Goal: Information Seeking & Learning: Learn about a topic

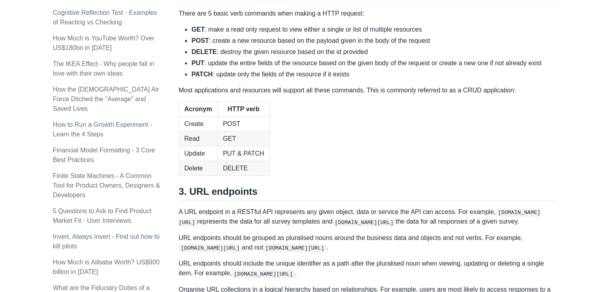
scroll to position [761, 0]
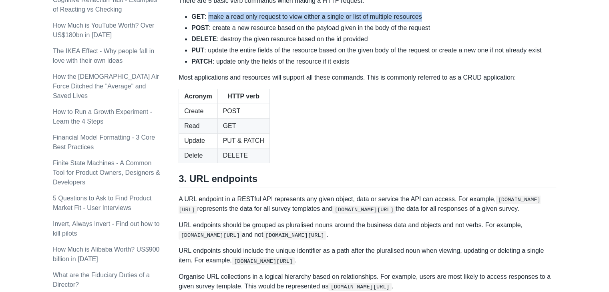
drag, startPoint x: 206, startPoint y: 142, endPoint x: 420, endPoint y: 143, distance: 214.2
click at [420, 22] on li "GET : make a read only request to view either a single or list of multiple reso…" at bounding box center [373, 17] width 365 height 10
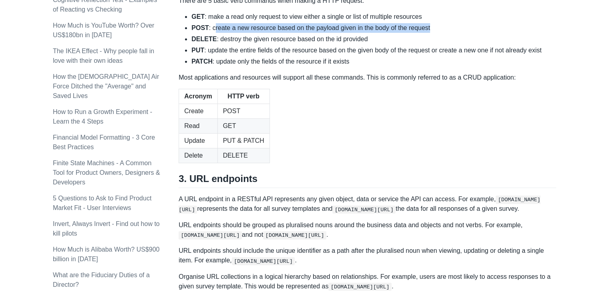
drag, startPoint x: 213, startPoint y: 154, endPoint x: 445, endPoint y: 155, distance: 231.8
click at [445, 33] on li "POST : create a new resource based on the payload given in the body of the requ…" at bounding box center [373, 28] width 365 height 10
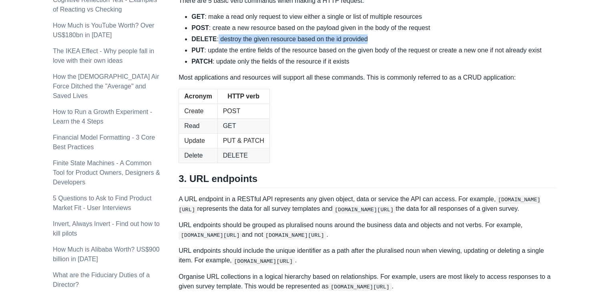
drag, startPoint x: 215, startPoint y: 165, endPoint x: 396, endPoint y: 164, distance: 180.6
click at [396, 44] on li "DELETE : destroy the given resource based on the id provided" at bounding box center [373, 39] width 365 height 10
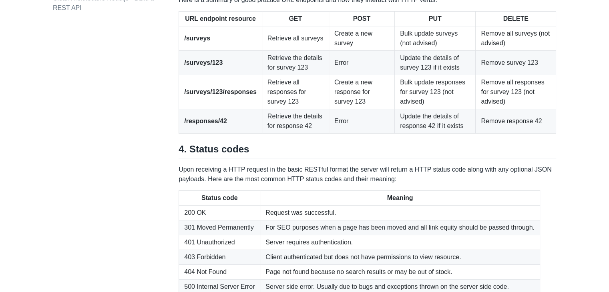
scroll to position [1081, 0]
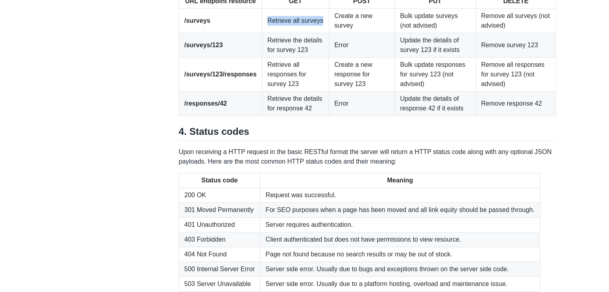
drag, startPoint x: 263, startPoint y: 144, endPoint x: 324, endPoint y: 143, distance: 61.3
click at [324, 33] on td "Retrieve all surveys" at bounding box center [295, 21] width 67 height 24
drag, startPoint x: 328, startPoint y: 140, endPoint x: 351, endPoint y: 153, distance: 25.8
click at [351, 33] on td "Create a new survey" at bounding box center [362, 21] width 66 height 24
drag, startPoint x: 394, startPoint y: 141, endPoint x: 458, endPoint y: 149, distance: 64.2
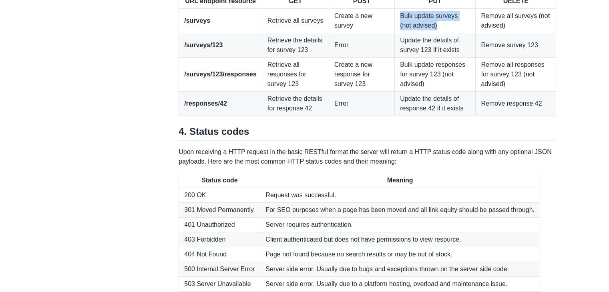
click at [458, 33] on td "Bulk update surveys (not advised)" at bounding box center [435, 21] width 81 height 24
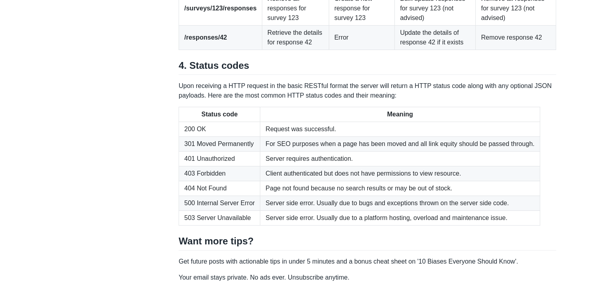
scroll to position [1161, 0]
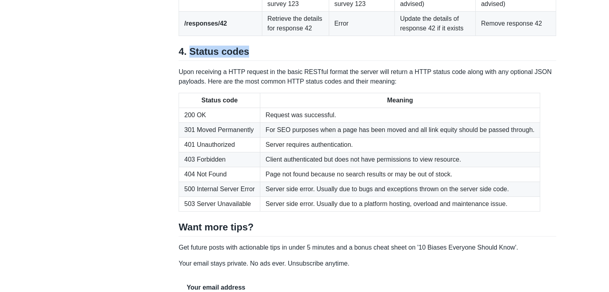
drag, startPoint x: 189, startPoint y: 171, endPoint x: 279, endPoint y: 173, distance: 90.5
click at [279, 61] on h2 "4. Status codes" at bounding box center [368, 53] width 378 height 15
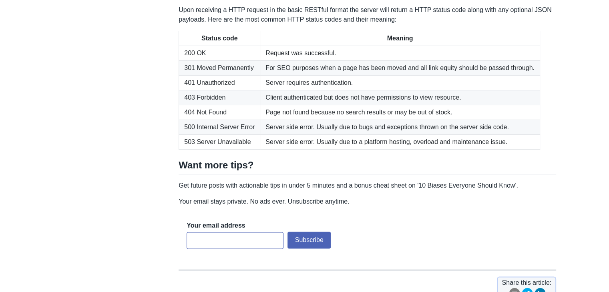
scroll to position [1241, 0]
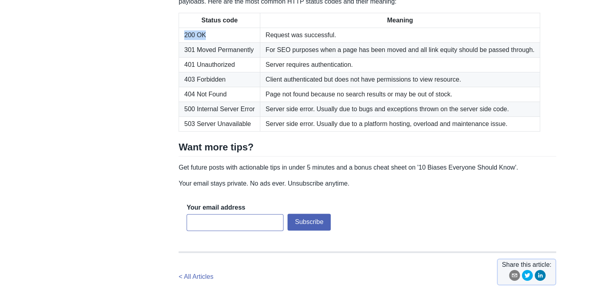
drag, startPoint x: 185, startPoint y: 158, endPoint x: 211, endPoint y: 158, distance: 25.6
click at [211, 43] on td "200 OK" at bounding box center [219, 35] width 81 height 15
drag, startPoint x: 264, startPoint y: 158, endPoint x: 358, endPoint y: 162, distance: 93.4
click at [358, 43] on td "Request was successful." at bounding box center [400, 35] width 280 height 15
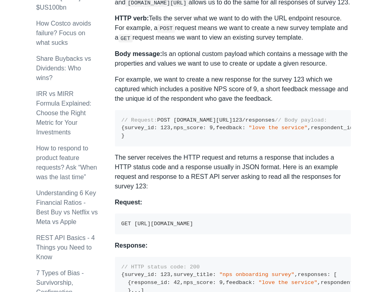
scroll to position [442, 0]
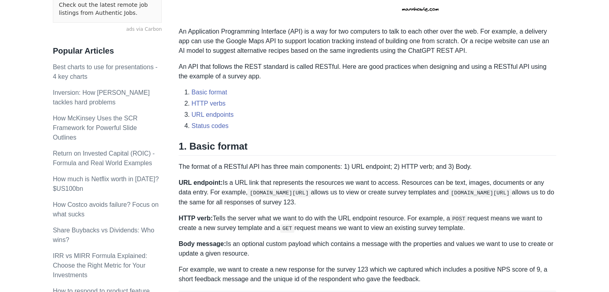
scroll to position [211, 0]
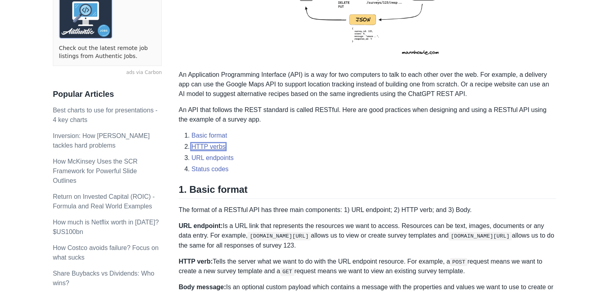
click at [216, 145] on link "HTTP verbs" at bounding box center [208, 146] width 34 height 7
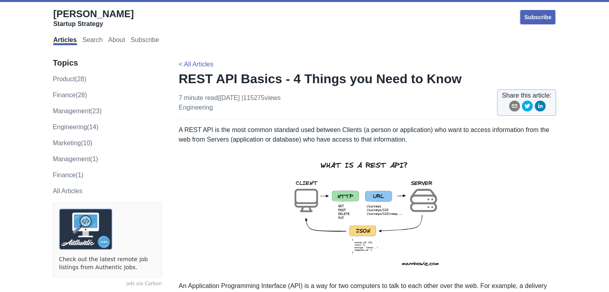
drag, startPoint x: 177, startPoint y: 77, endPoint x: 413, endPoint y: 90, distance: 235.8
click at [261, 46] on div "Articles Search About Subscribe" at bounding box center [304, 40] width 503 height 17
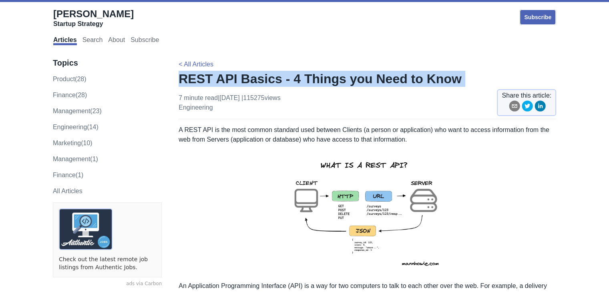
drag, startPoint x: 179, startPoint y: 78, endPoint x: 412, endPoint y: 93, distance: 233.2
click at [386, 93] on div "7 minute read | [DATE] | 115275 views engineering Share this article:" at bounding box center [368, 106] width 378 height 26
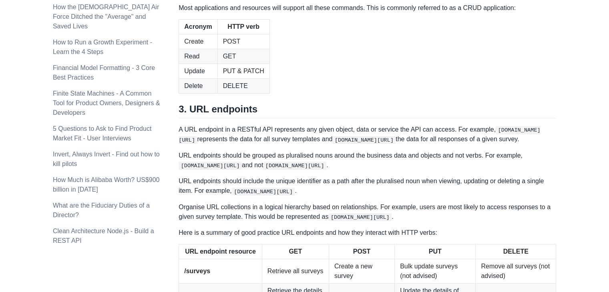
scroll to position [841, 0]
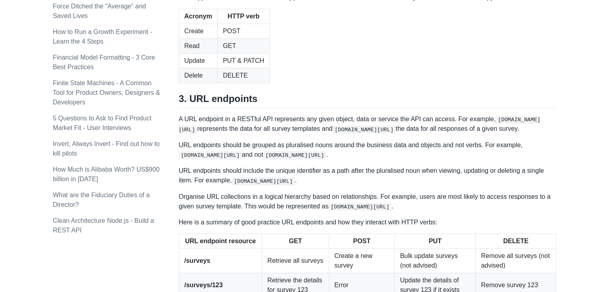
drag, startPoint x: 211, startPoint y: 74, endPoint x: 447, endPoint y: 78, distance: 236.3
drag, startPoint x: 216, startPoint y: 83, endPoint x: 376, endPoint y: 88, distance: 160.6
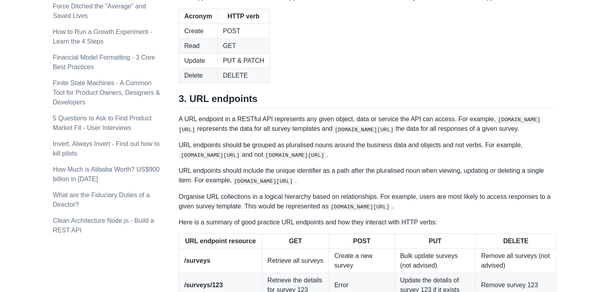
drag, startPoint x: 204, startPoint y: 94, endPoint x: 554, endPoint y: 101, distance: 350.0
drag, startPoint x: 213, startPoint y: 107, endPoint x: 348, endPoint y: 114, distance: 134.3
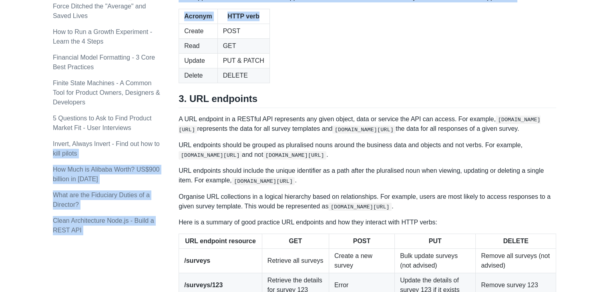
drag, startPoint x: 178, startPoint y: 123, endPoint x: 500, endPoint y: 130, distance: 322.0
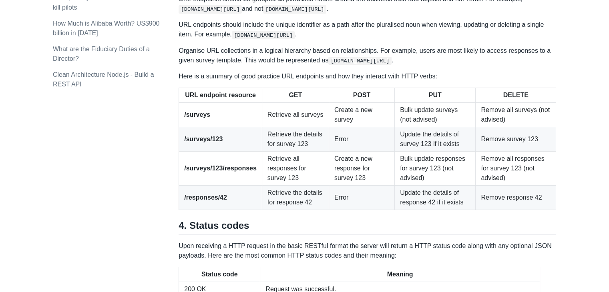
scroll to position [1001, 0]
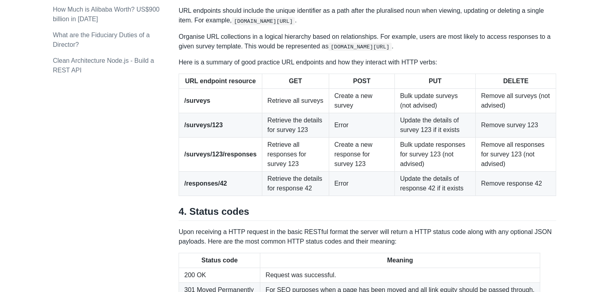
drag, startPoint x: 177, startPoint y: 84, endPoint x: 545, endPoint y: 93, distance: 367.3
drag, startPoint x: 178, startPoint y: 109, endPoint x: 365, endPoint y: 119, distance: 187.6
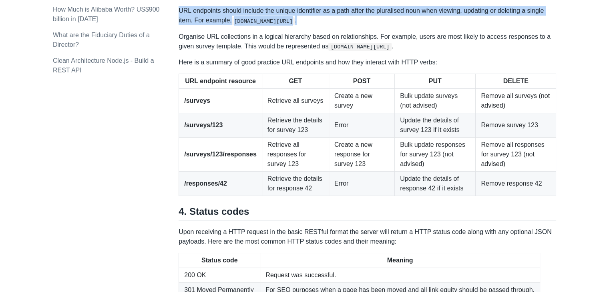
drag, startPoint x: 178, startPoint y: 133, endPoint x: 316, endPoint y: 148, distance: 138.5
click at [316, 25] on p "URL endpoints should include the unique identifier as a path after the pluralis…" at bounding box center [368, 15] width 378 height 19
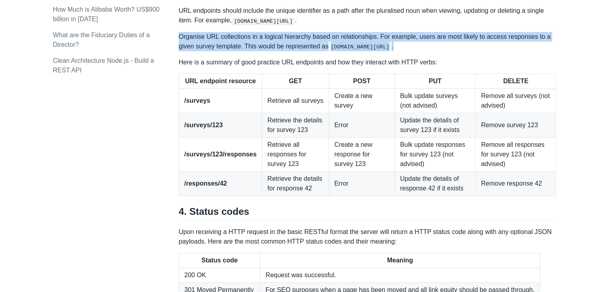
drag, startPoint x: 183, startPoint y: 157, endPoint x: 464, endPoint y: 176, distance: 282.5
click at [386, 51] on p "Organise URL collections in a logical hierarchy based on relationships. For exa…" at bounding box center [368, 41] width 378 height 19
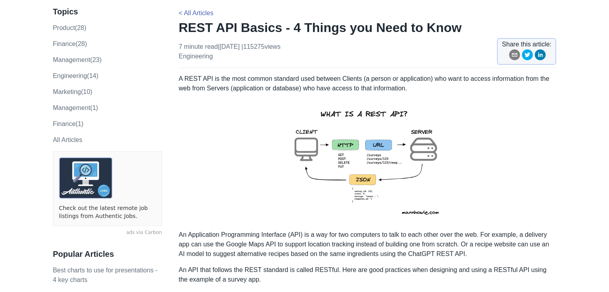
scroll to position [0, 0]
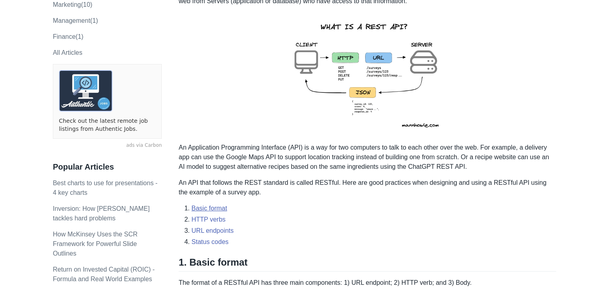
scroll to position [211, 0]
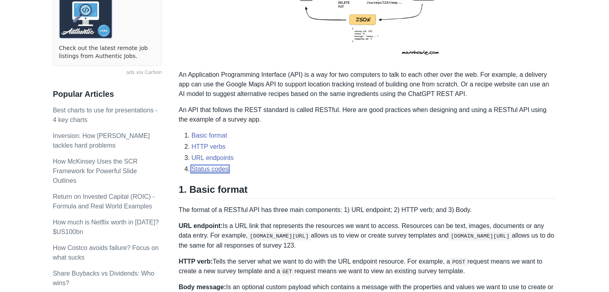
click at [212, 166] on link "Status codes" at bounding box center [209, 169] width 37 height 7
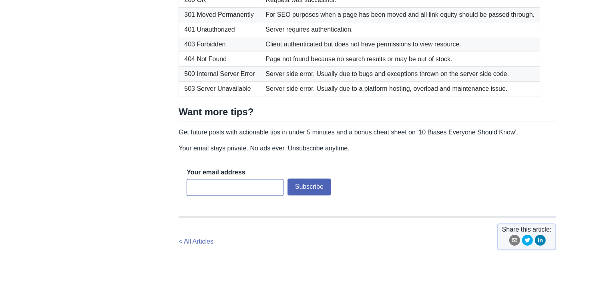
scroll to position [1210, 0]
